Goal: Browse casually

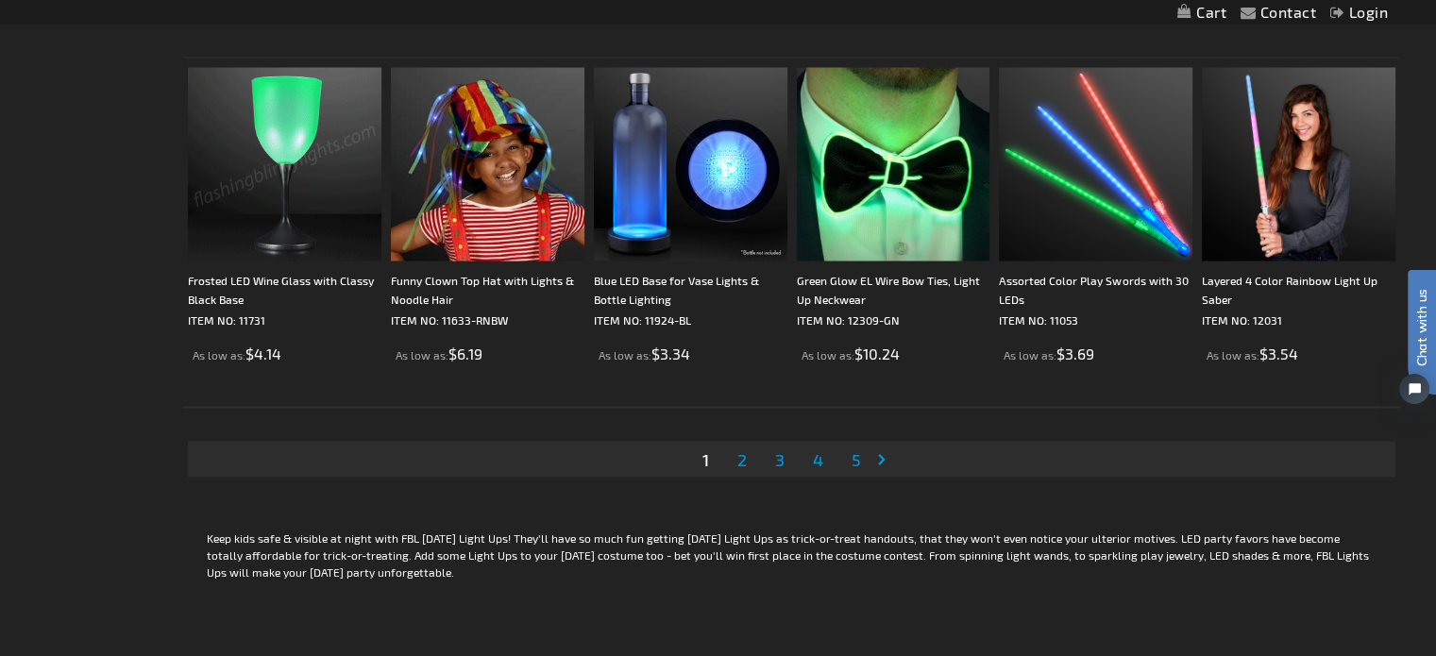
scroll to position [3681, 0]
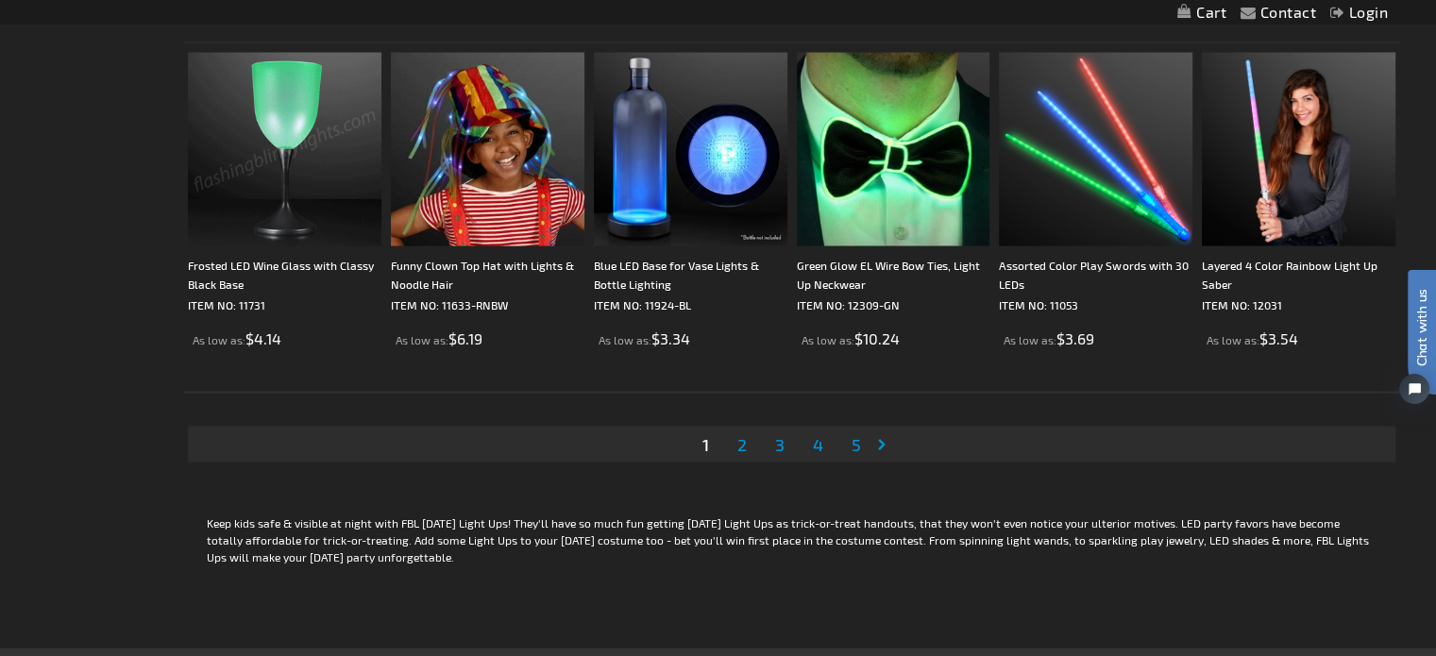
click at [737, 441] on span "2" at bounding box center [741, 444] width 9 height 21
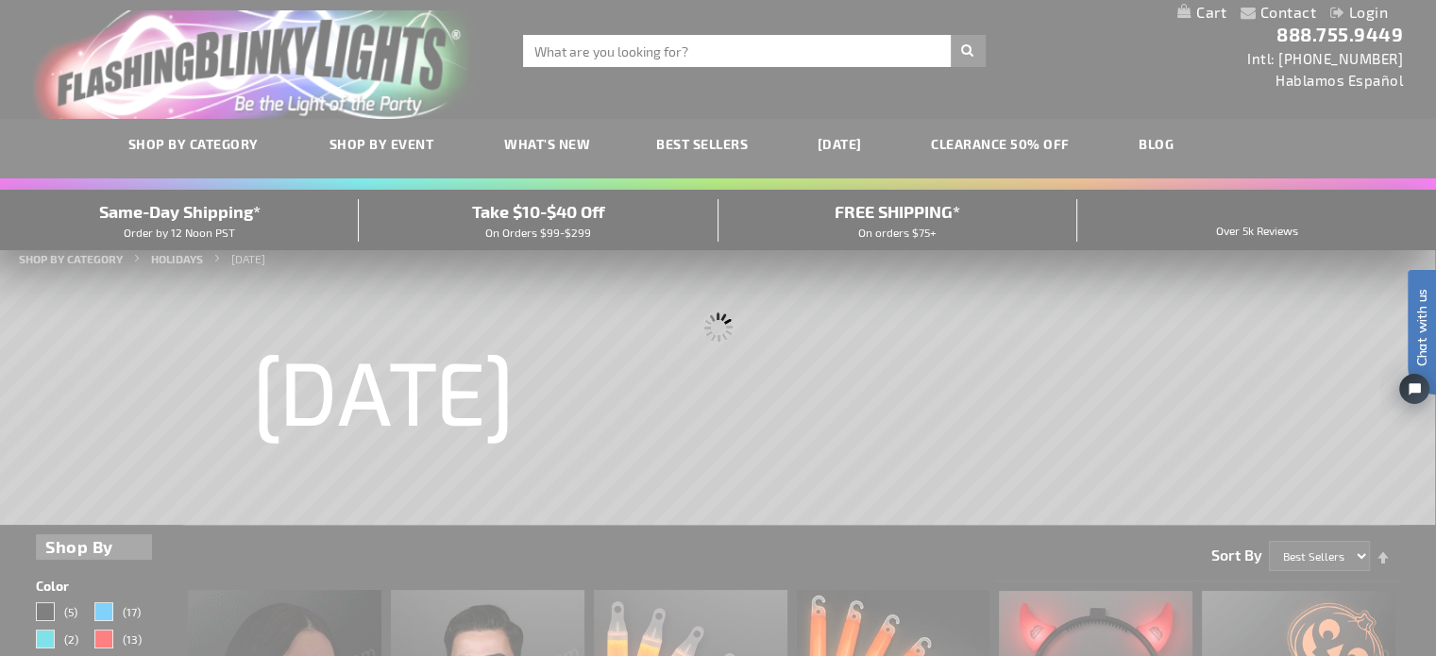
scroll to position [0, 0]
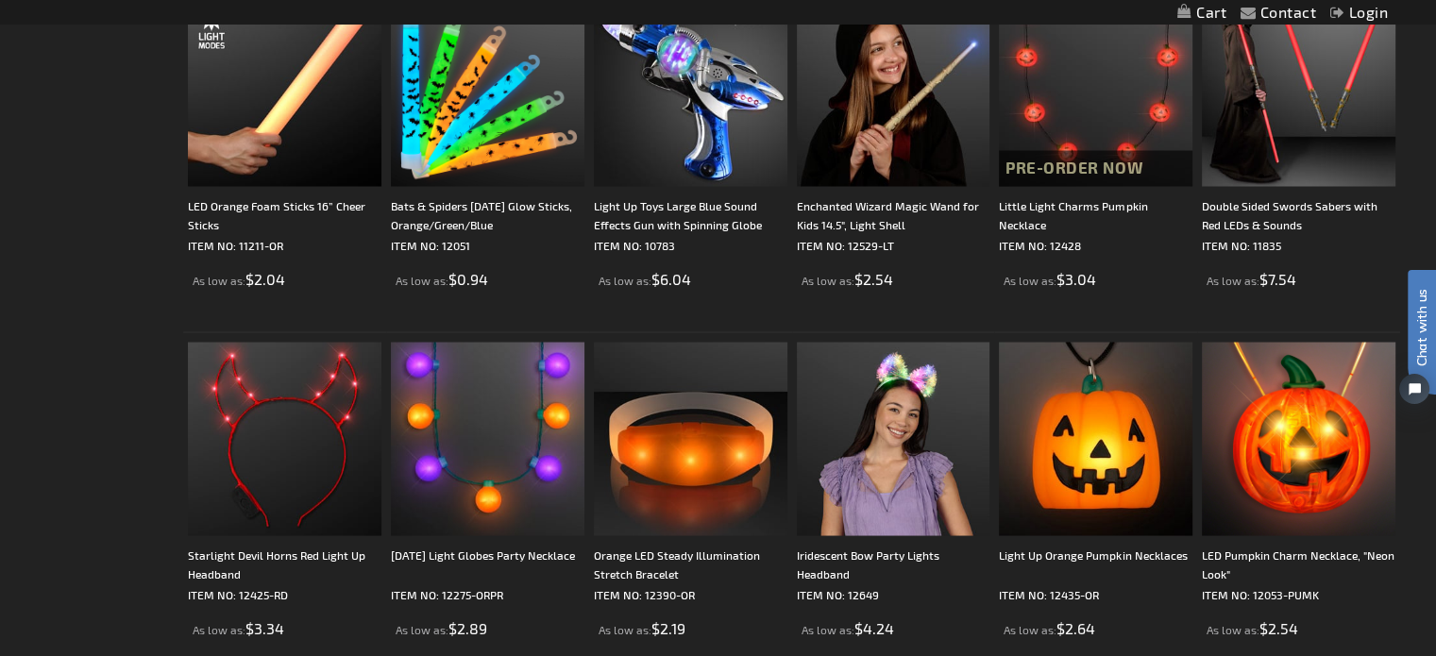
scroll to position [3587, 0]
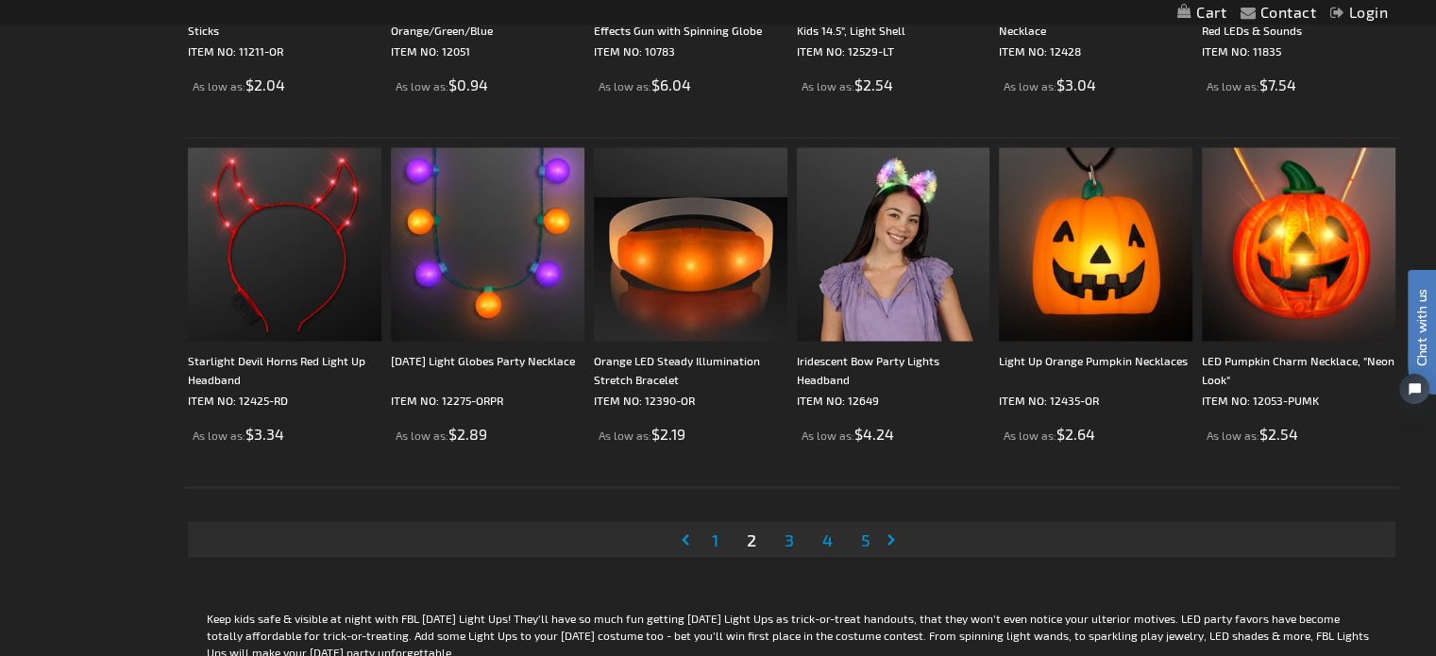
click at [784, 536] on span "3" at bounding box center [788, 539] width 9 height 21
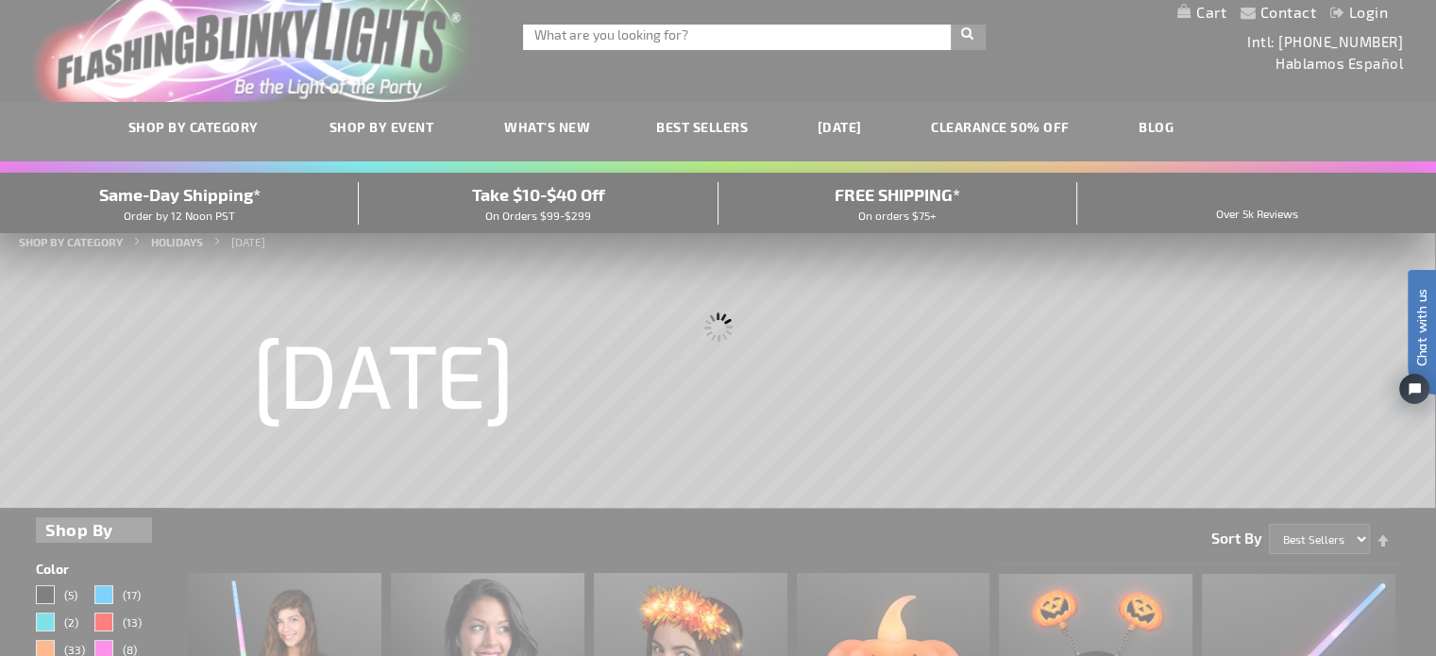
scroll to position [0, 0]
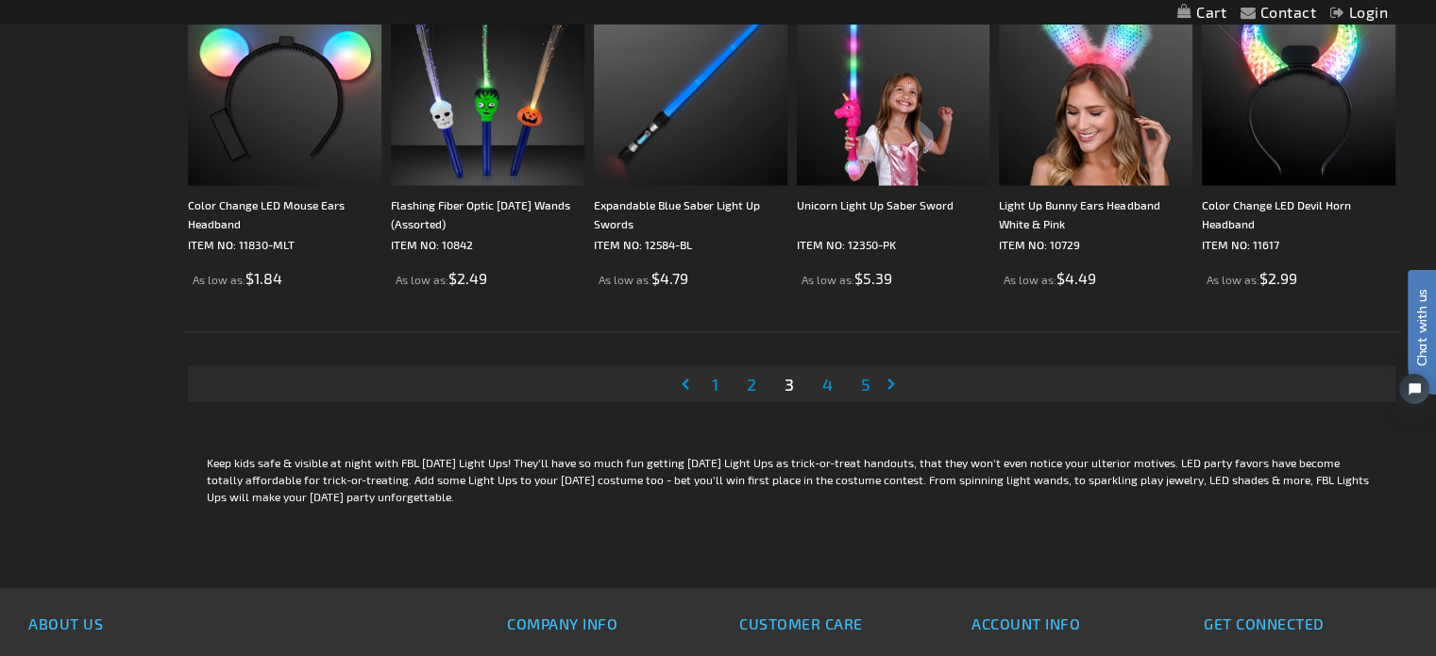
scroll to position [3776, 0]
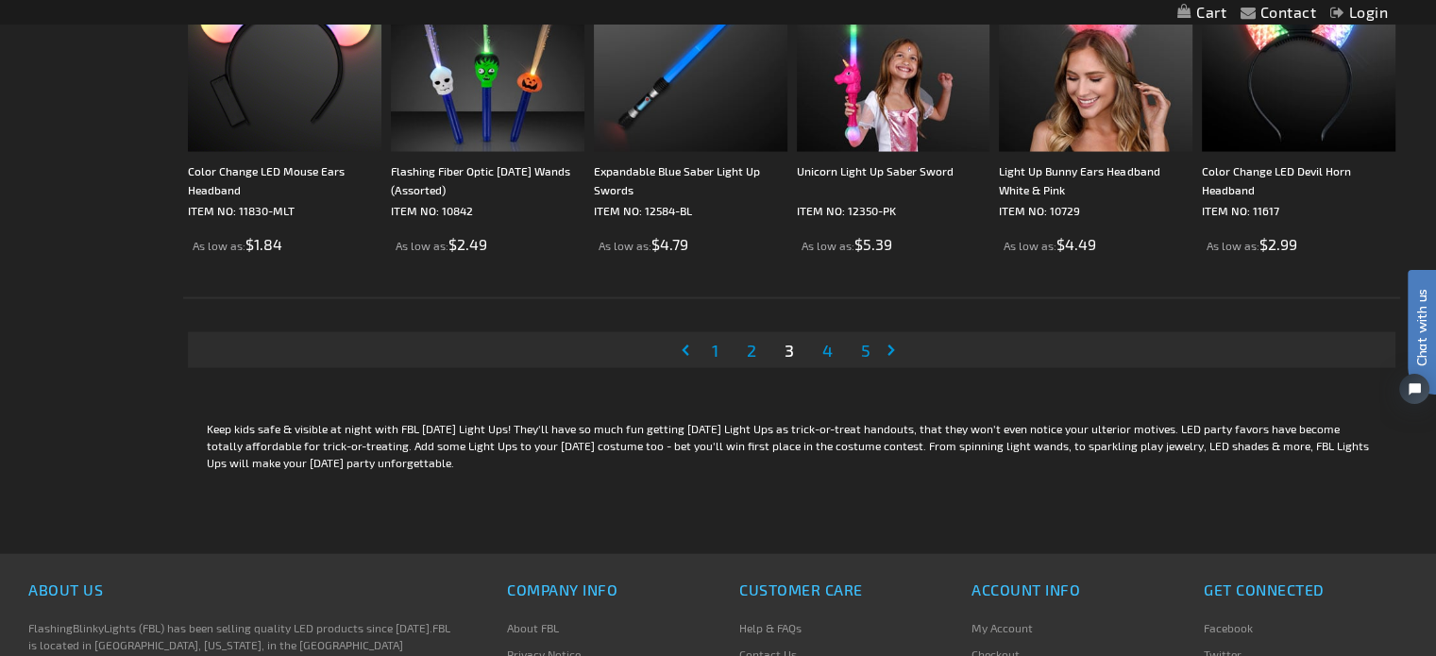
click at [831, 352] on span "4" at bounding box center [827, 350] width 10 height 21
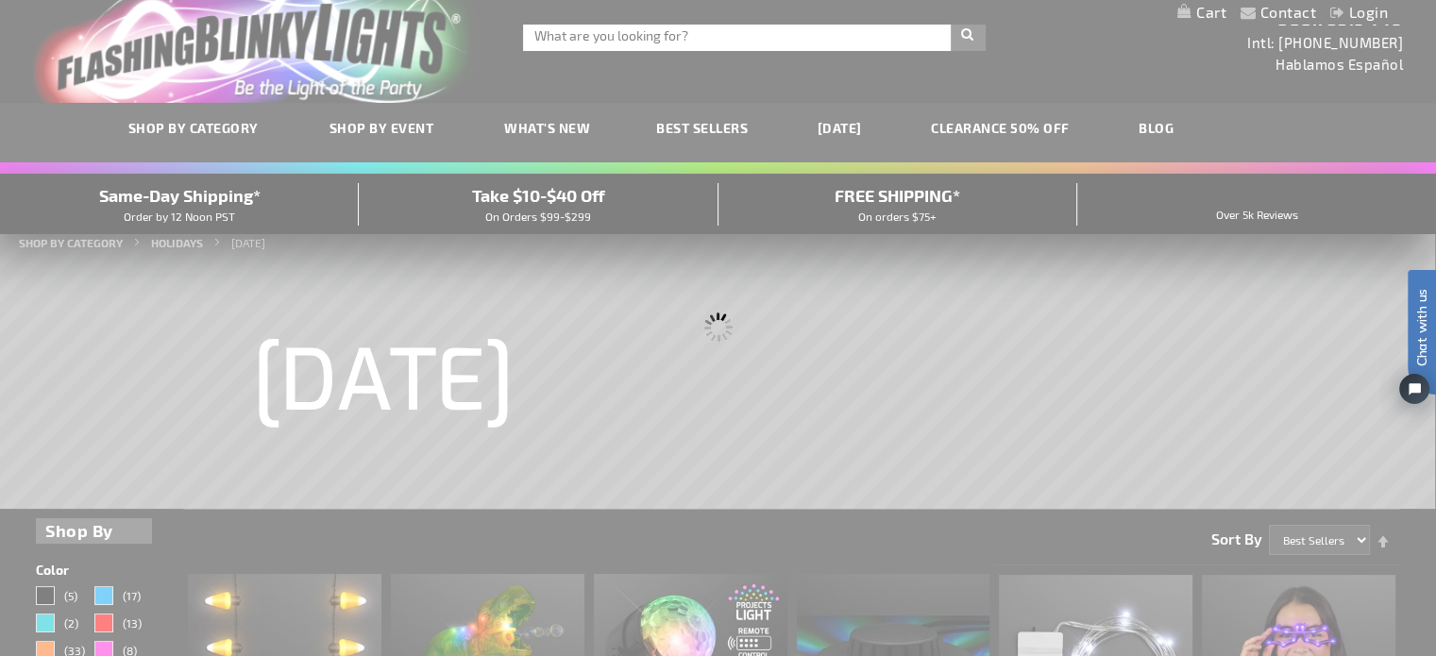
scroll to position [0, 0]
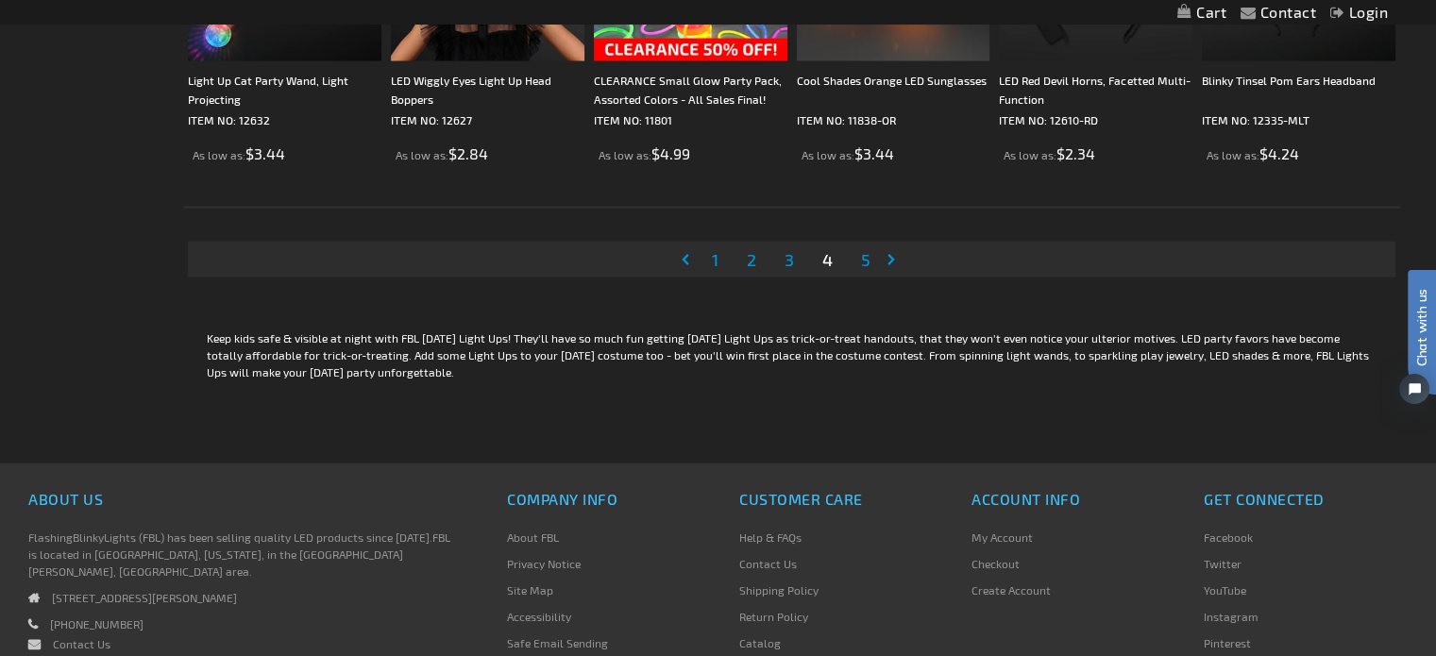
scroll to position [3870, 0]
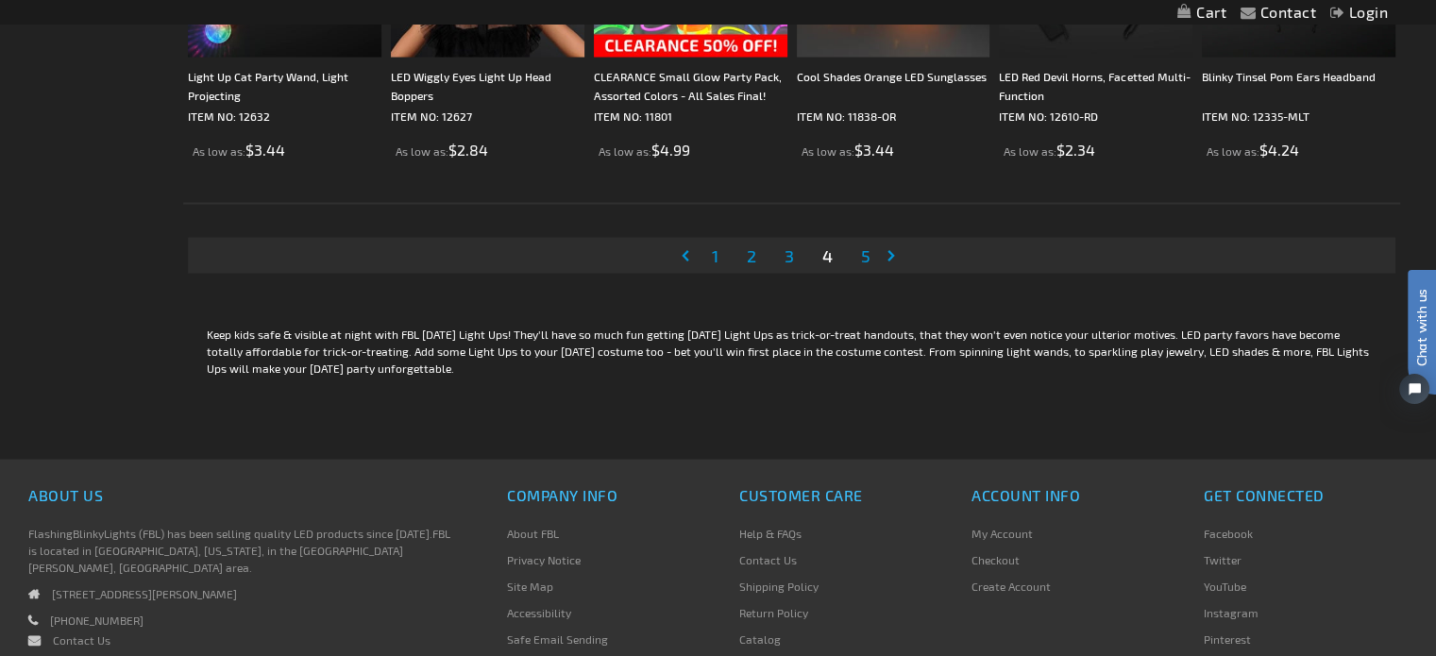
click at [865, 256] on span "5" at bounding box center [865, 255] width 9 height 21
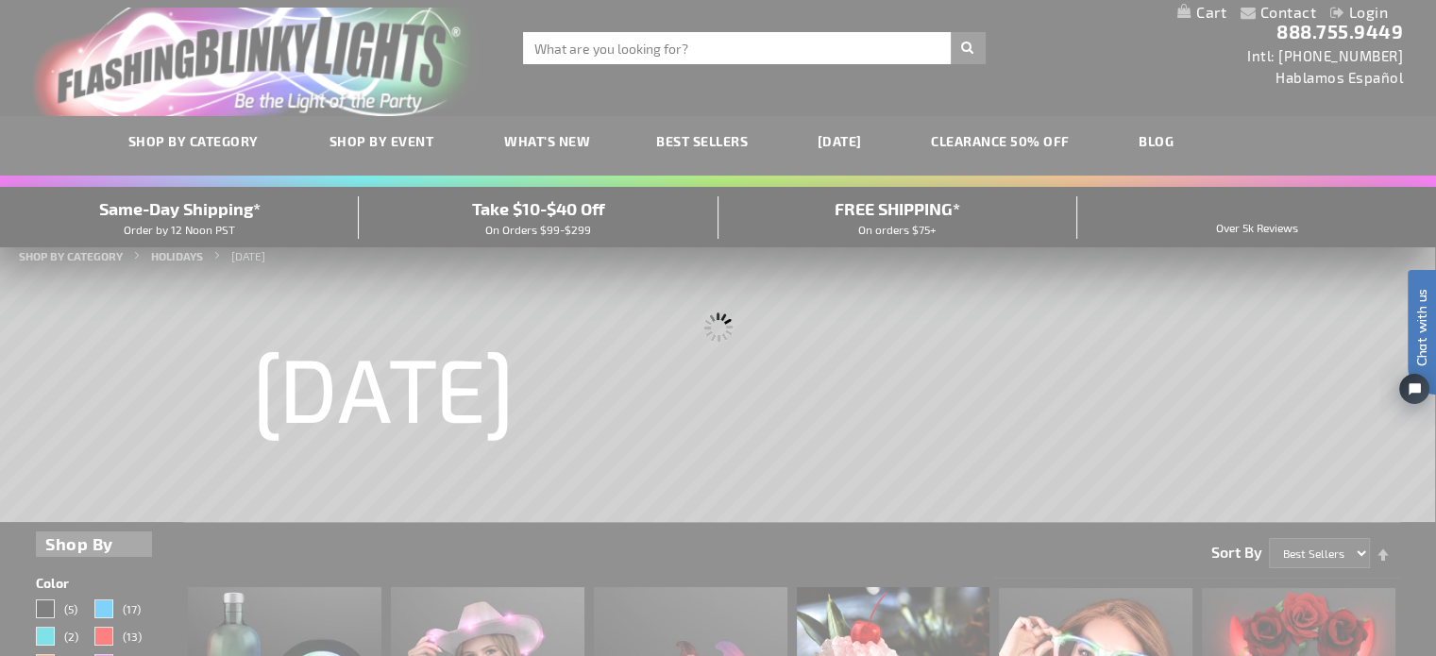
scroll to position [0, 0]
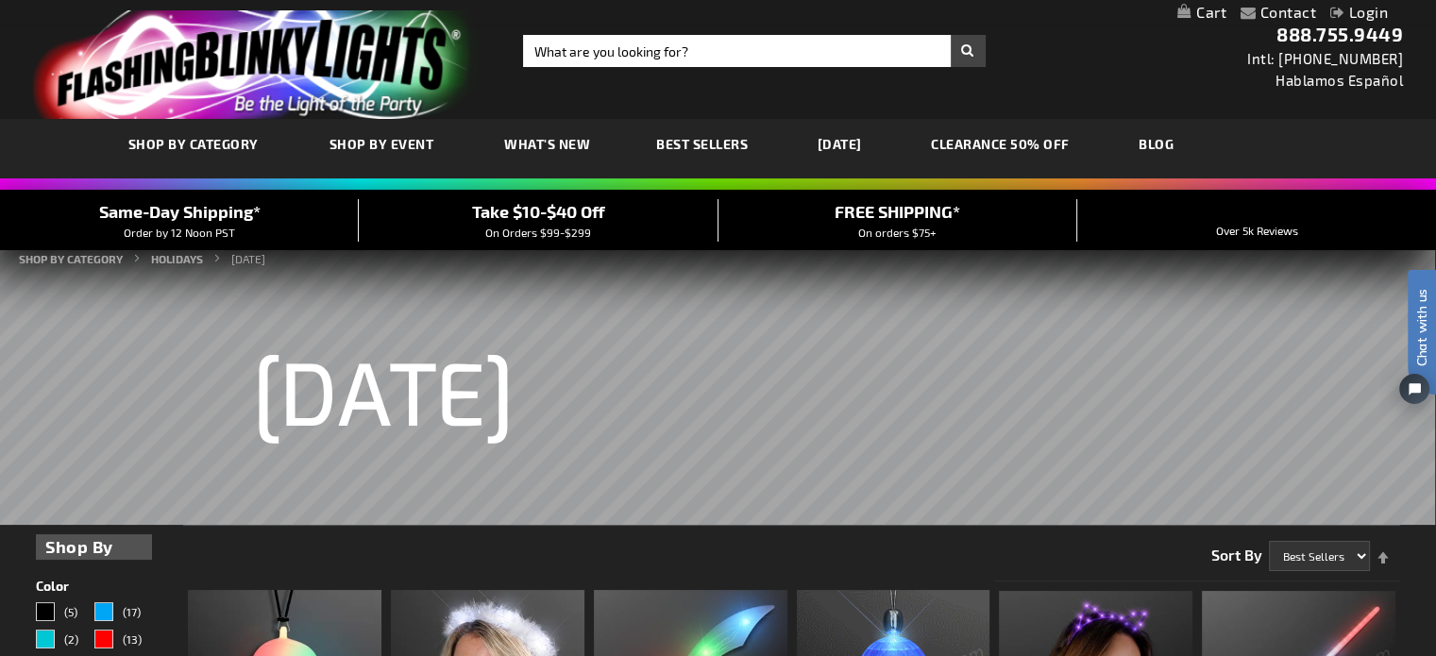
click at [1050, 142] on link "CLEARANCE 50% OFF" at bounding box center [1000, 143] width 167 height 63
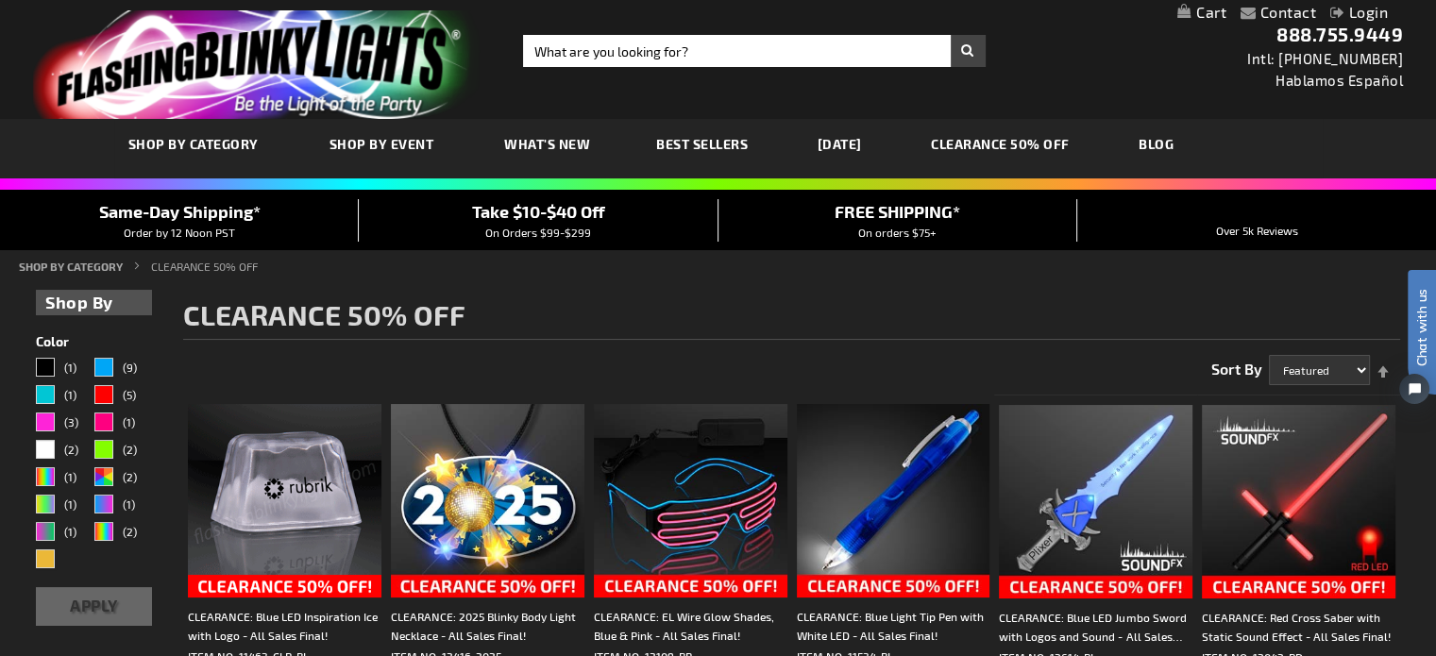
click at [550, 143] on span "What's New" at bounding box center [547, 144] width 86 height 16
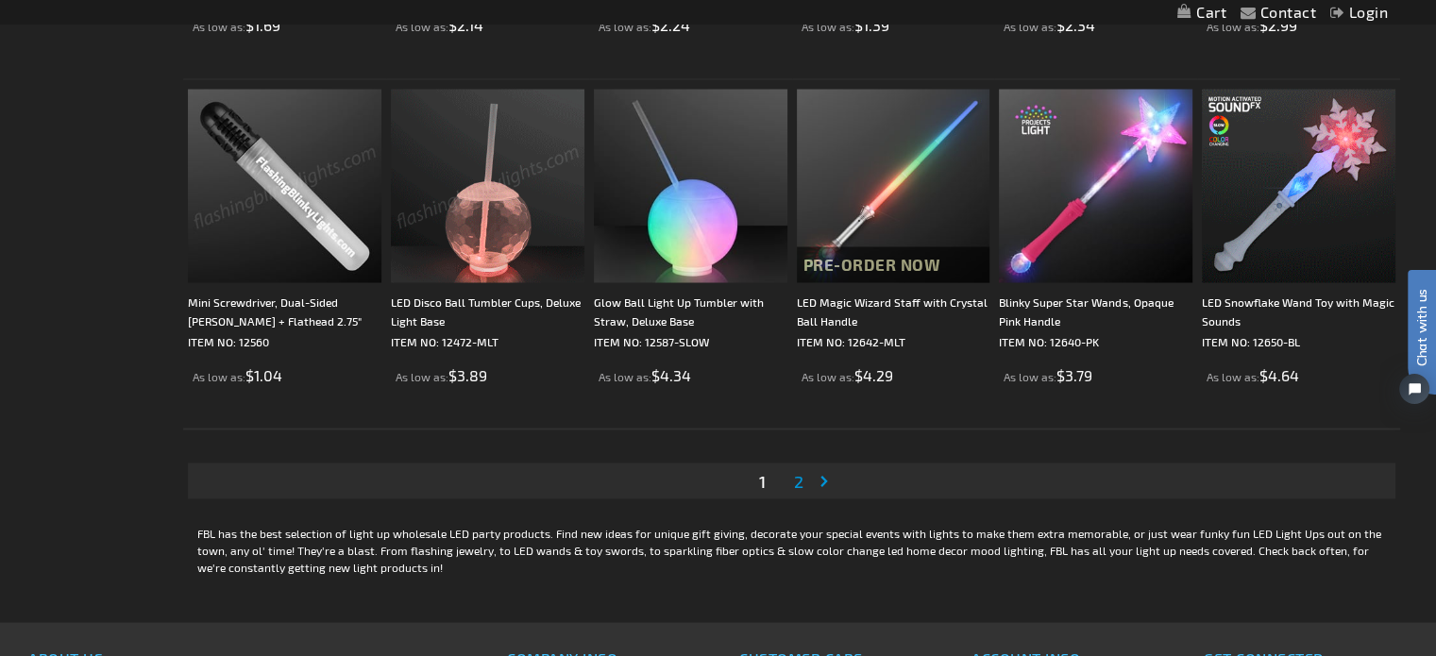
scroll to position [3493, 0]
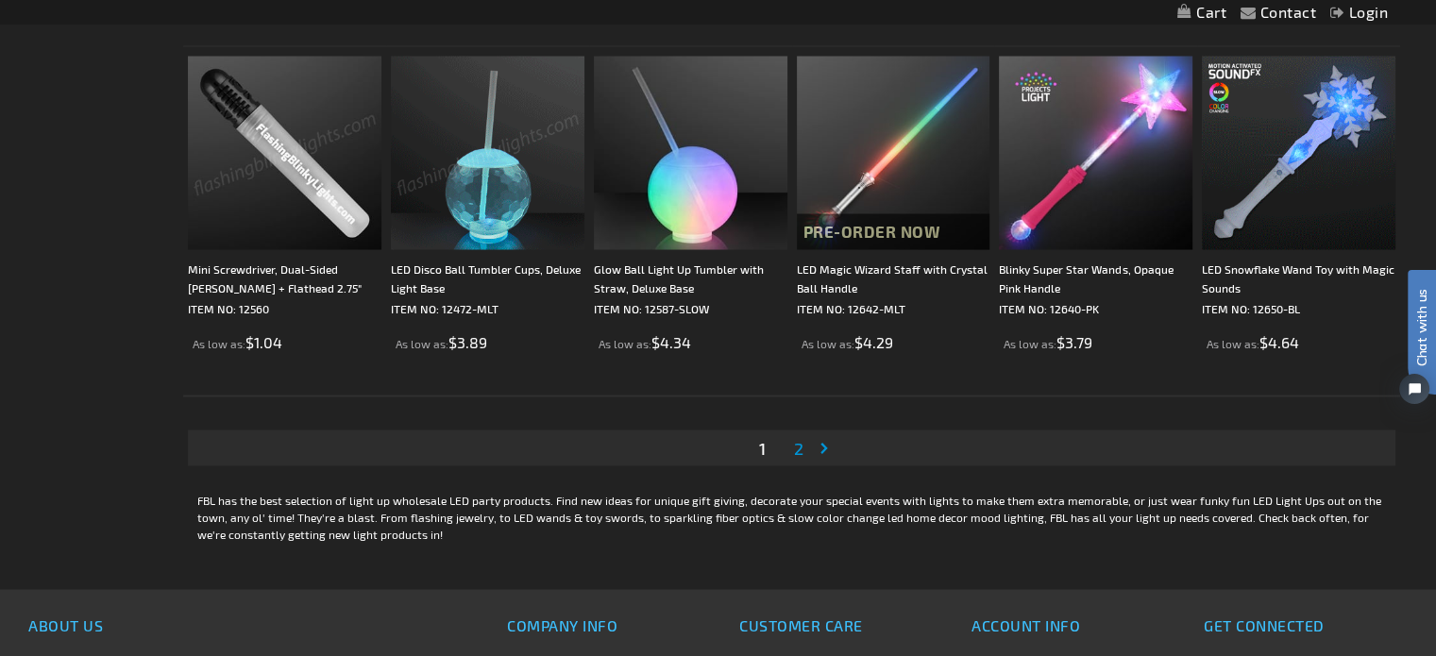
click at [800, 448] on span "2" at bounding box center [798, 447] width 9 height 21
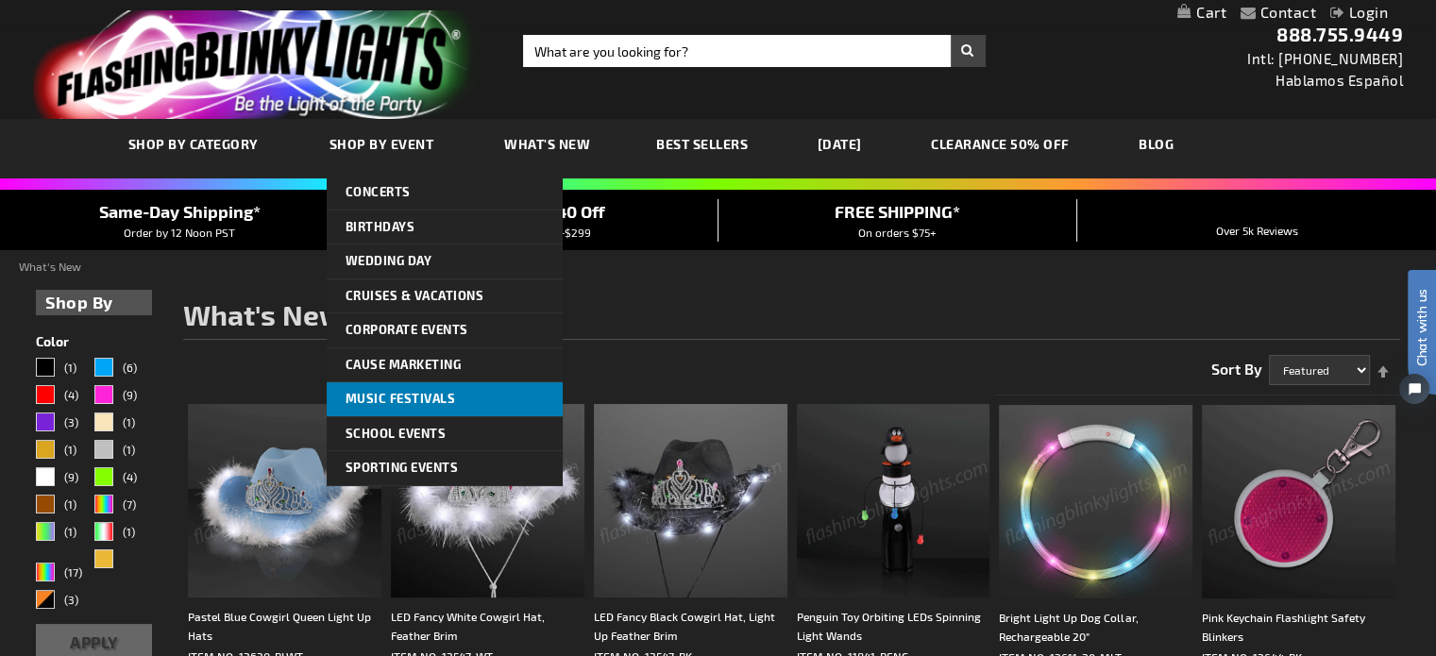
click at [429, 396] on span "Music Festivals" at bounding box center [400, 398] width 110 height 15
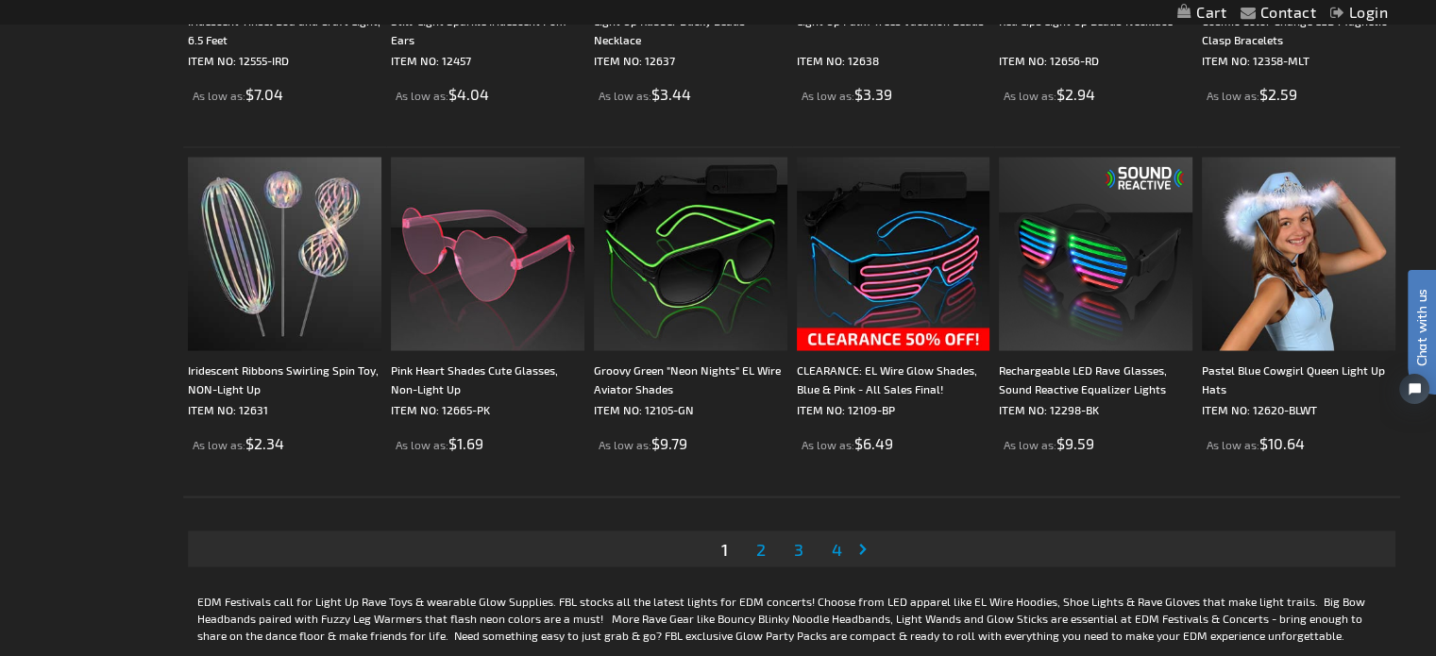
scroll to position [3587, 0]
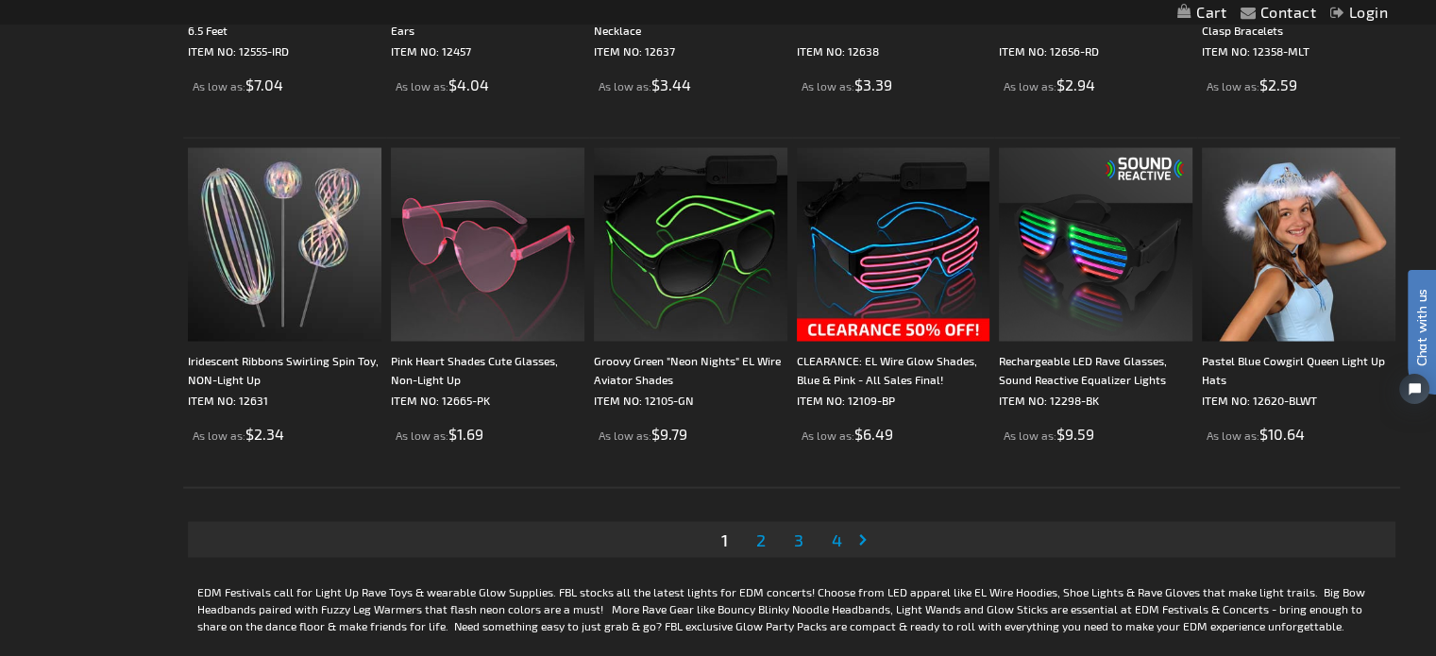
click at [761, 536] on span "2" at bounding box center [760, 539] width 9 height 21
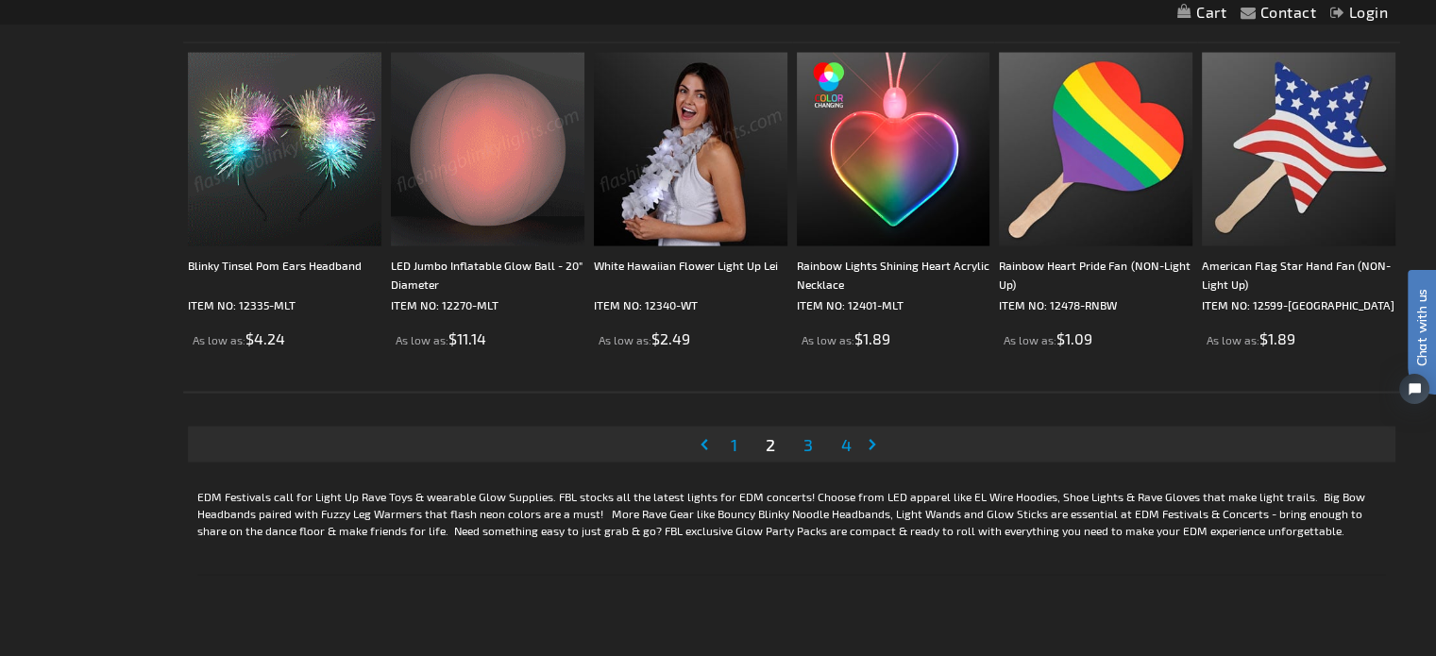
scroll to position [3776, 0]
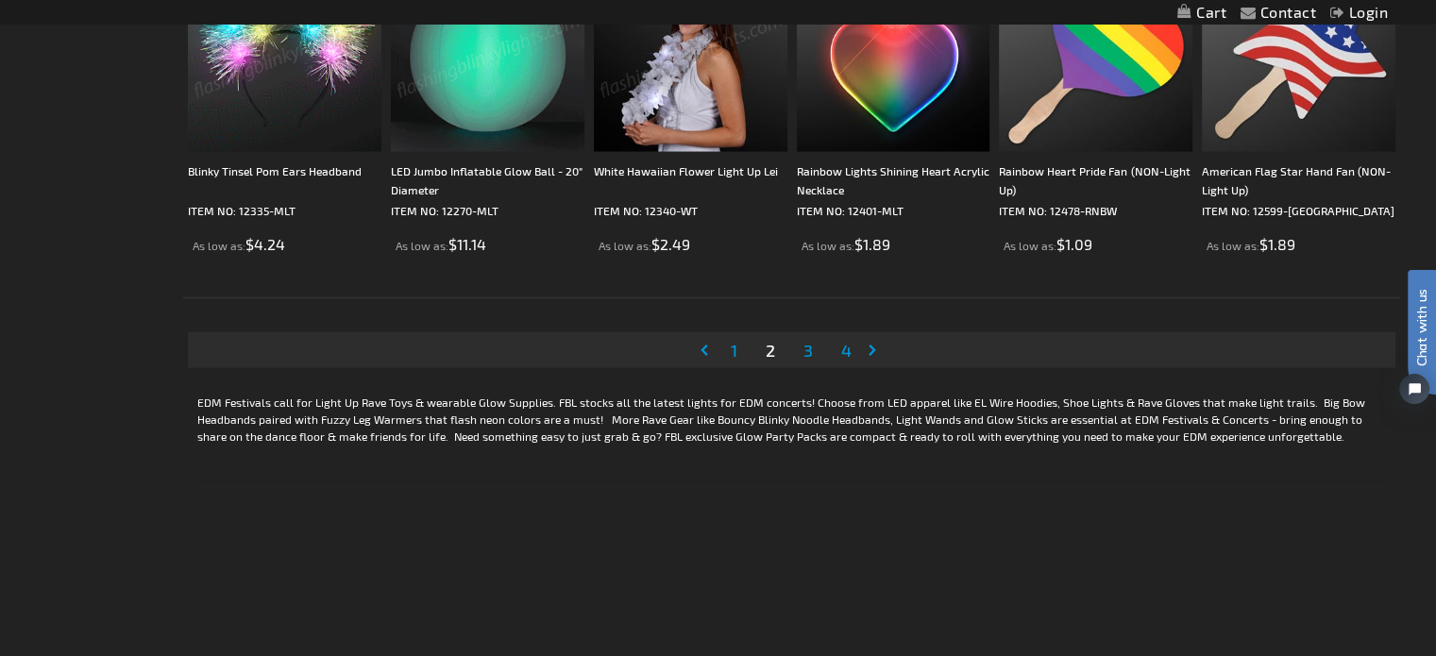
click at [810, 350] on span "3" at bounding box center [807, 350] width 9 height 21
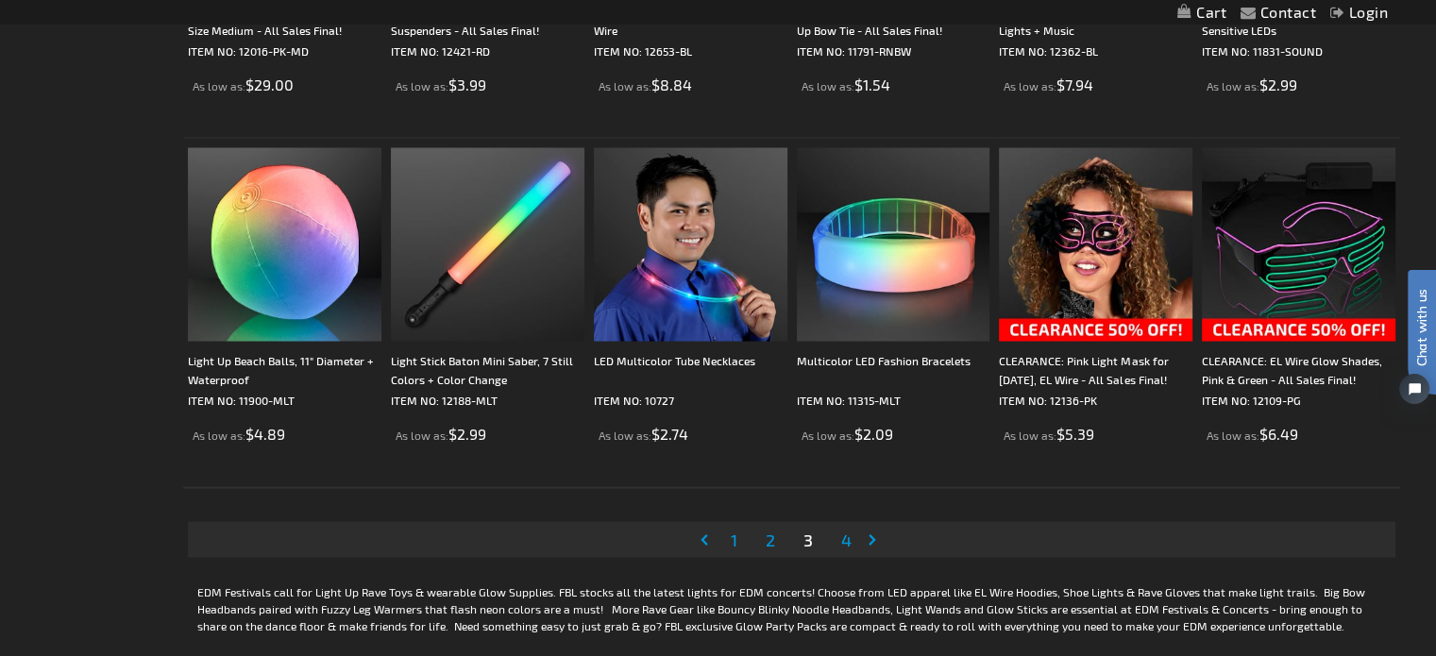
scroll to position [3681, 0]
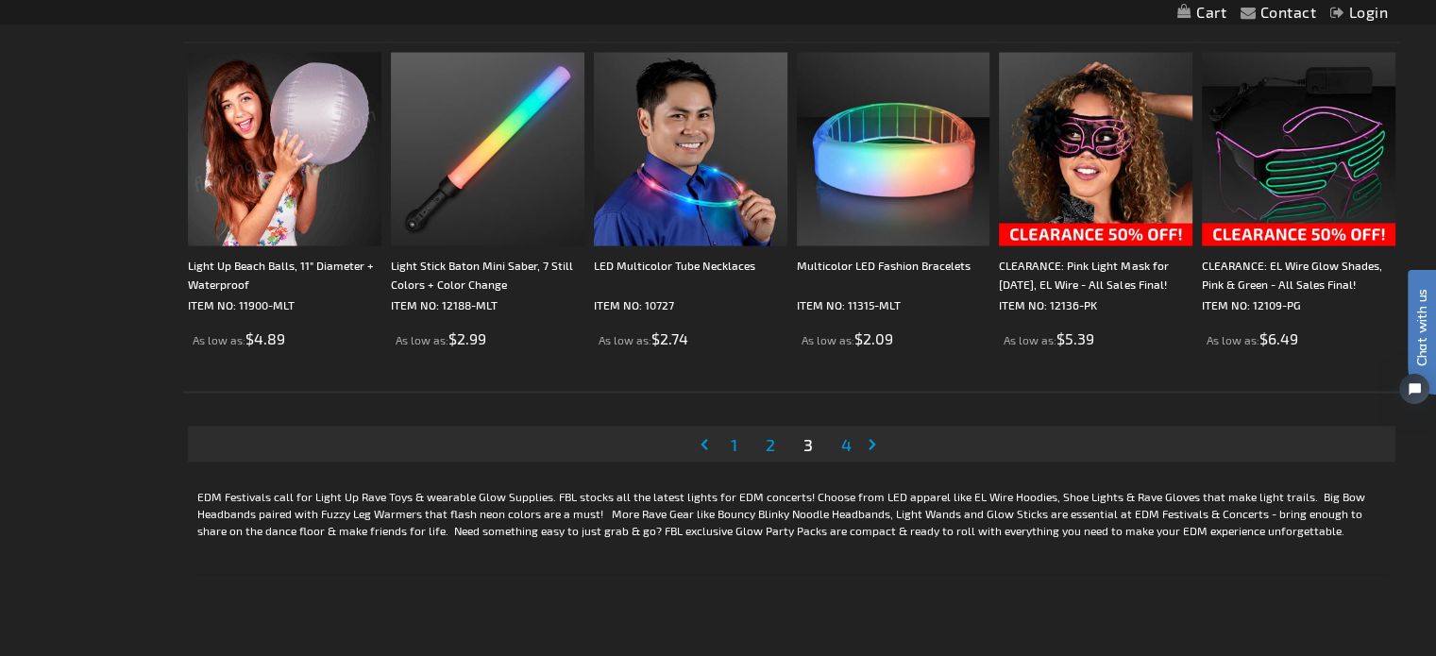
click at [846, 445] on span "4" at bounding box center [846, 444] width 10 height 21
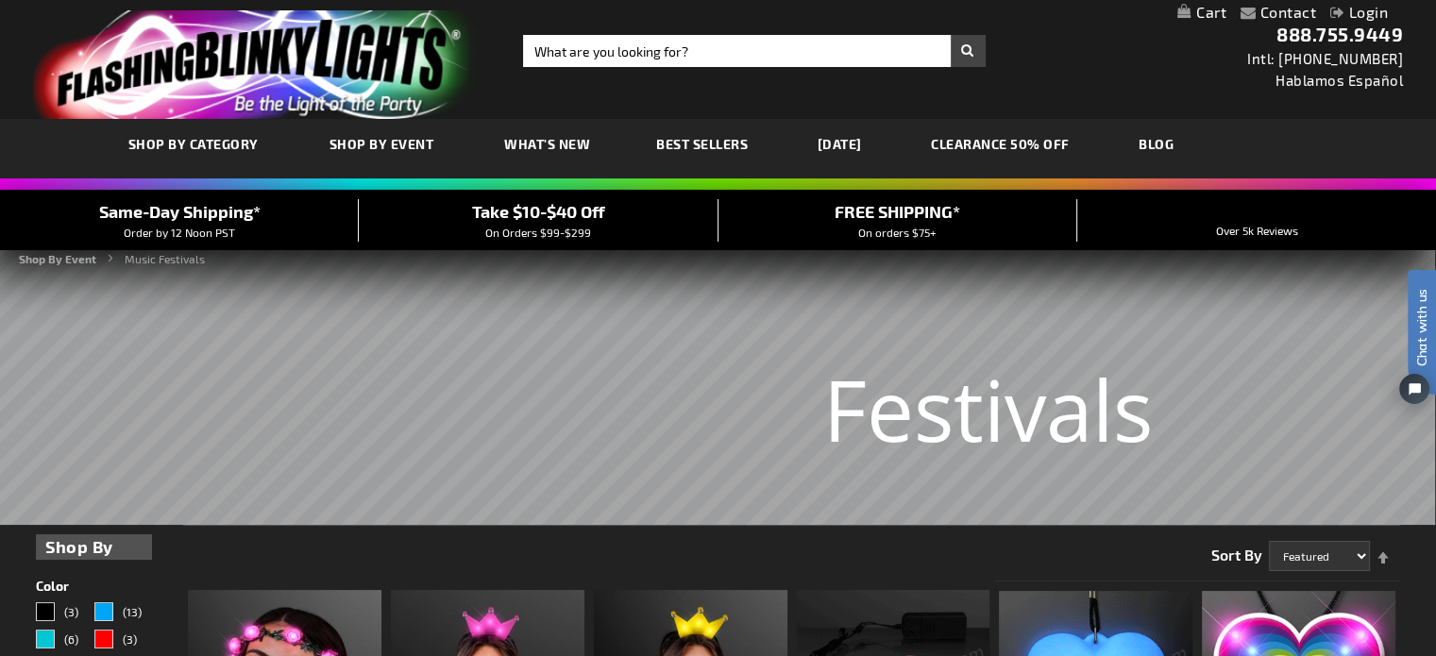
click at [706, 143] on span "Best Sellers" at bounding box center [702, 144] width 92 height 16
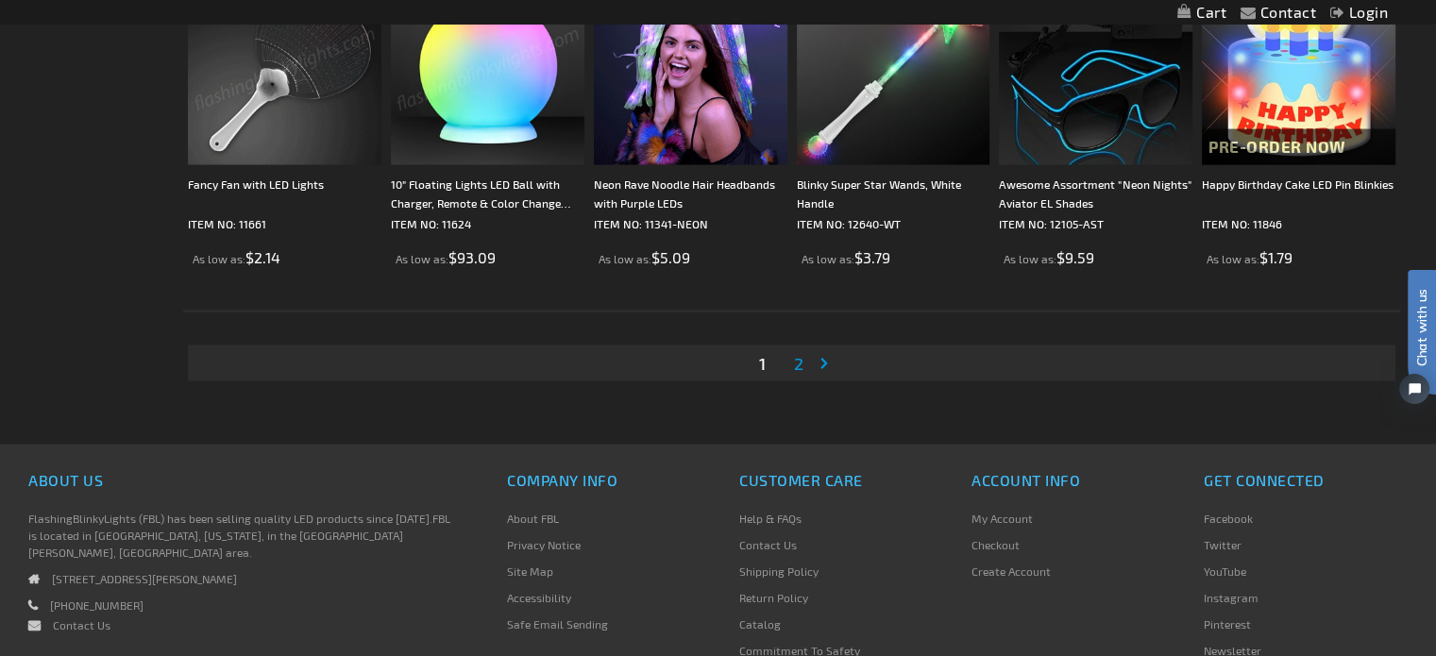
scroll to position [3681, 0]
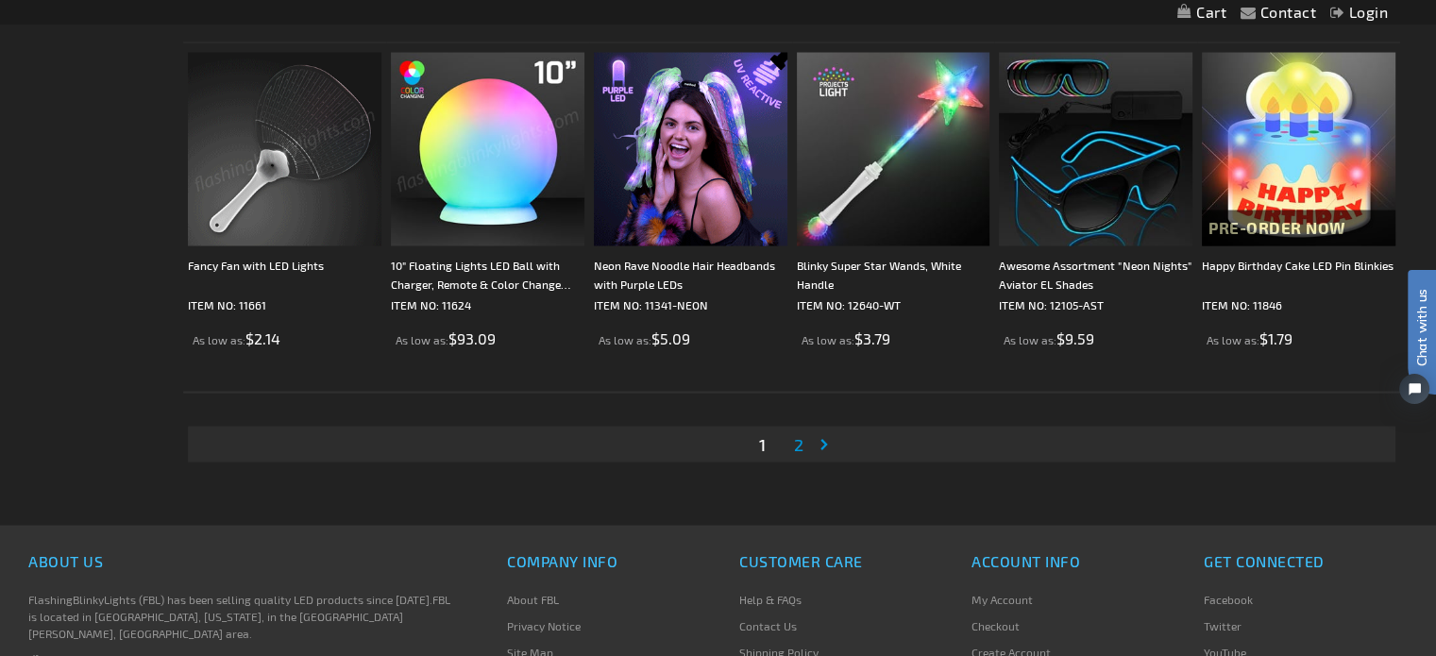
click at [798, 440] on span "2" at bounding box center [798, 444] width 9 height 21
